Goal: Task Accomplishment & Management: Complete application form

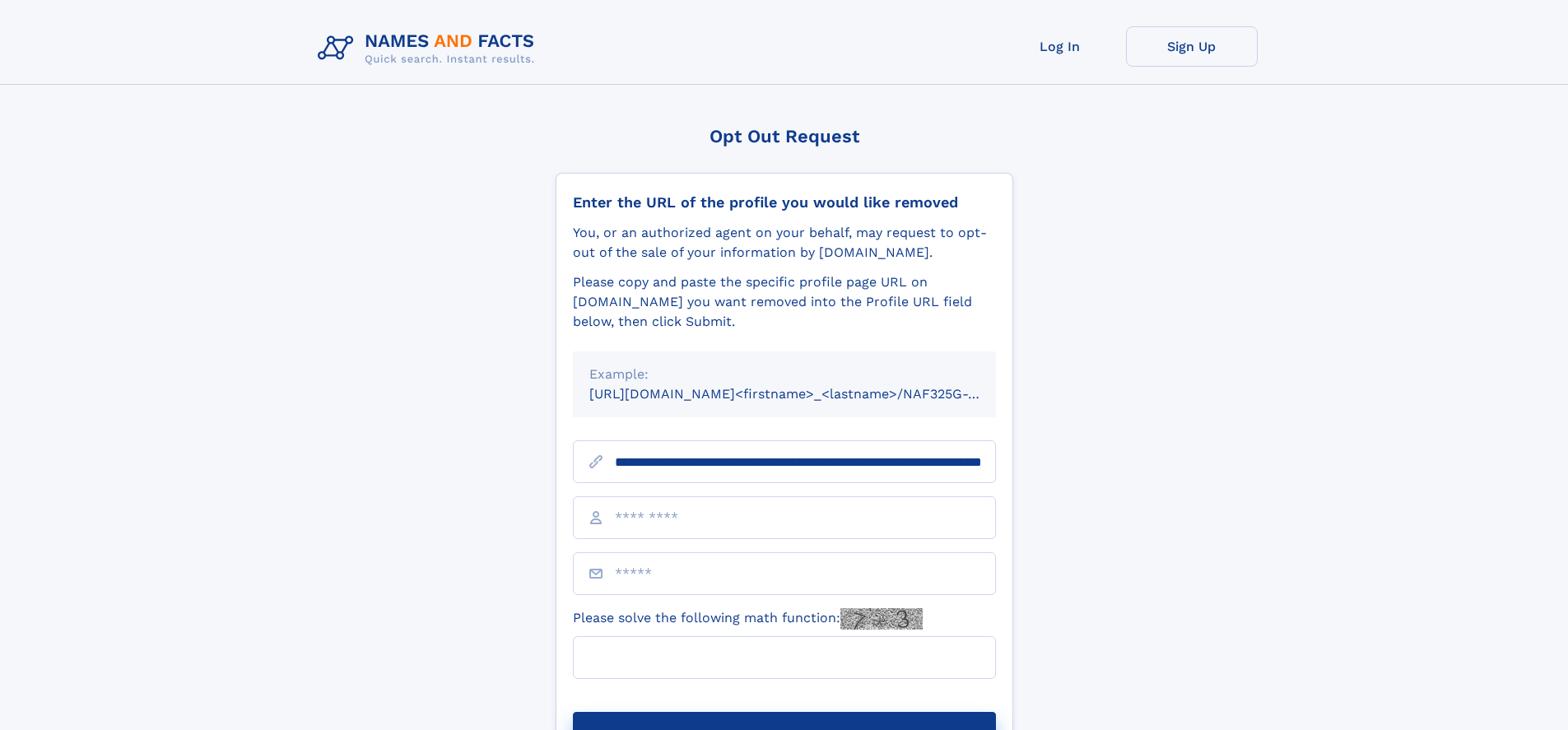
scroll to position [0, 172]
type input "**********"
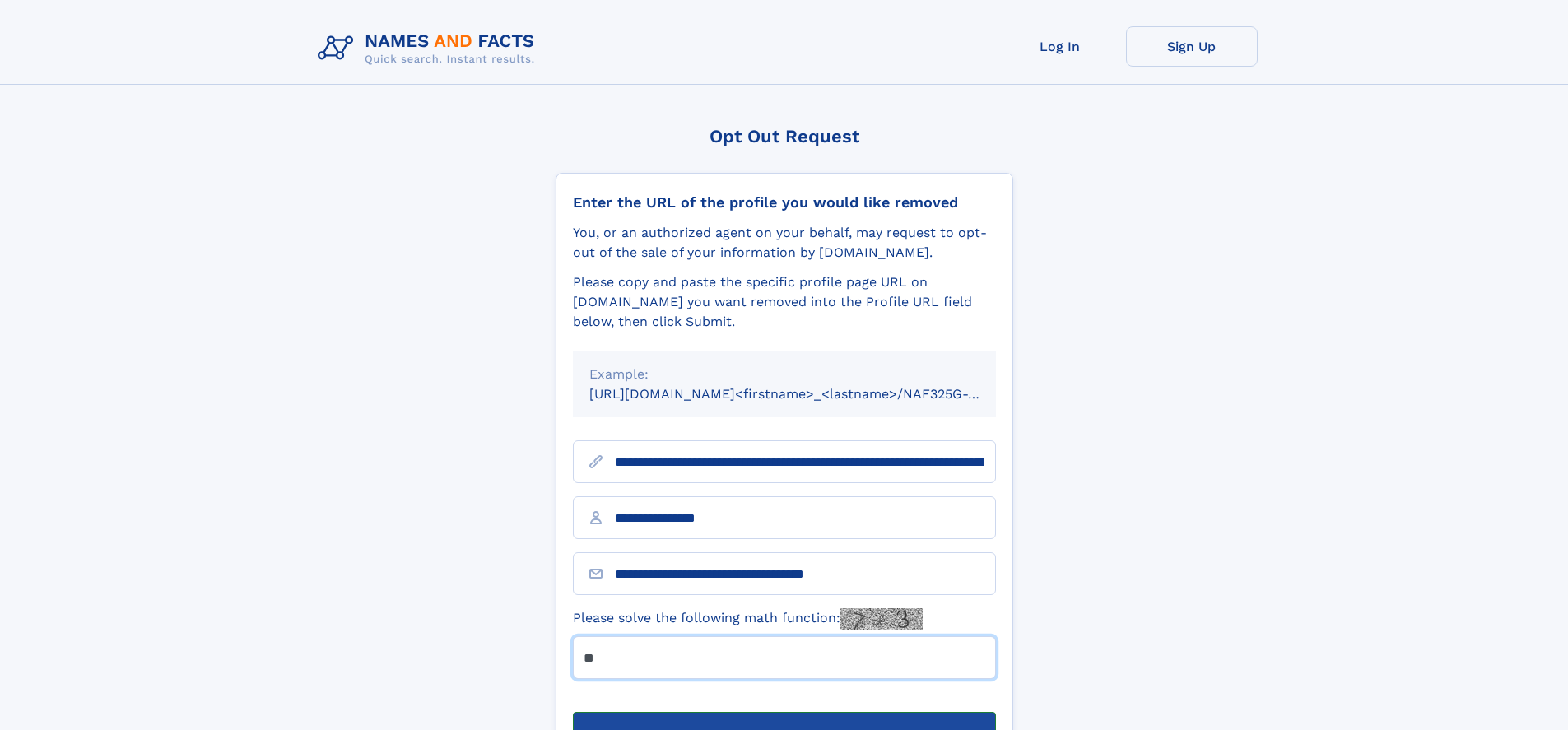
type input "**"
click at [784, 712] on button "Submit Opt Out Request" at bounding box center [784, 738] width 423 height 53
